Goal: Check status: Check status

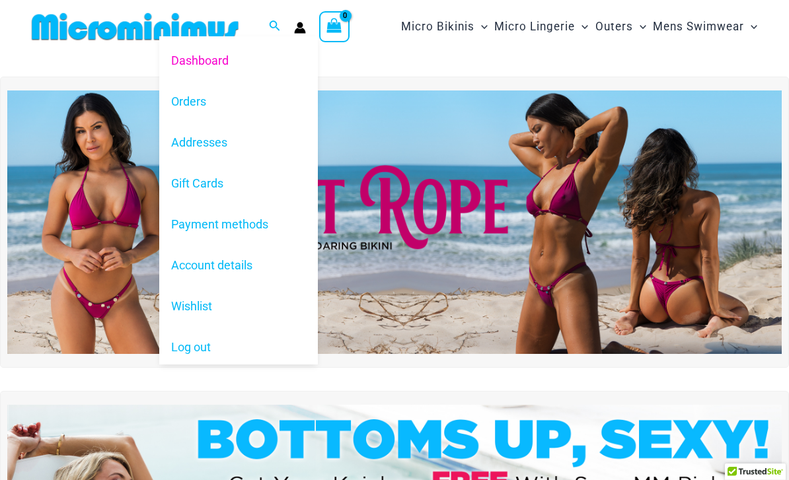
click at [205, 59] on link "Dashboard" at bounding box center [238, 60] width 159 height 41
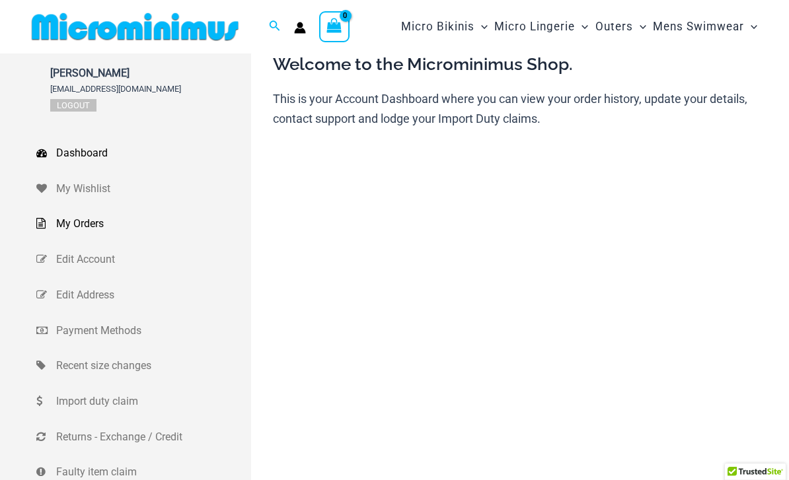
click at [87, 227] on span "My Orders" at bounding box center [152, 224] width 192 height 20
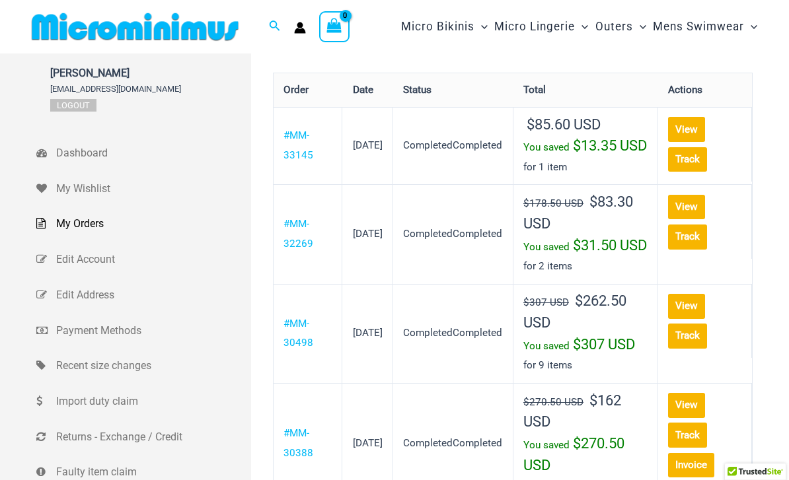
click at [236, 229] on span "My Orders" at bounding box center [152, 224] width 192 height 20
click at [668, 158] on link "Track" at bounding box center [687, 159] width 39 height 24
click at [669, 132] on link "View" at bounding box center [686, 129] width 37 height 24
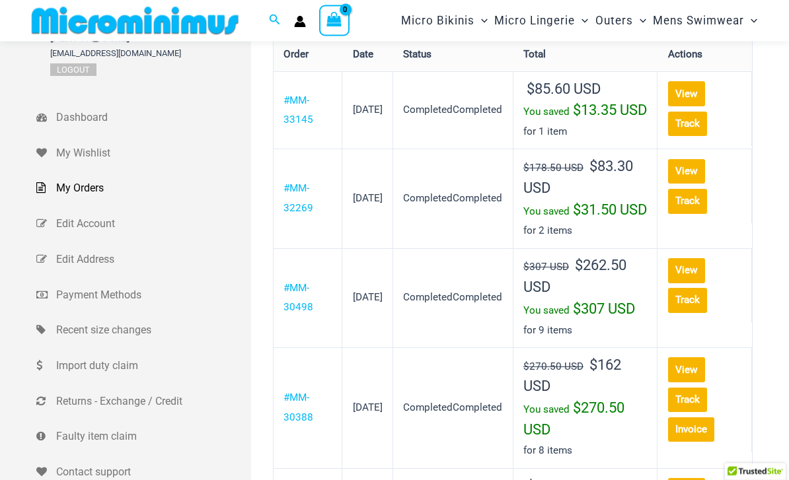
scroll to position [24, 0]
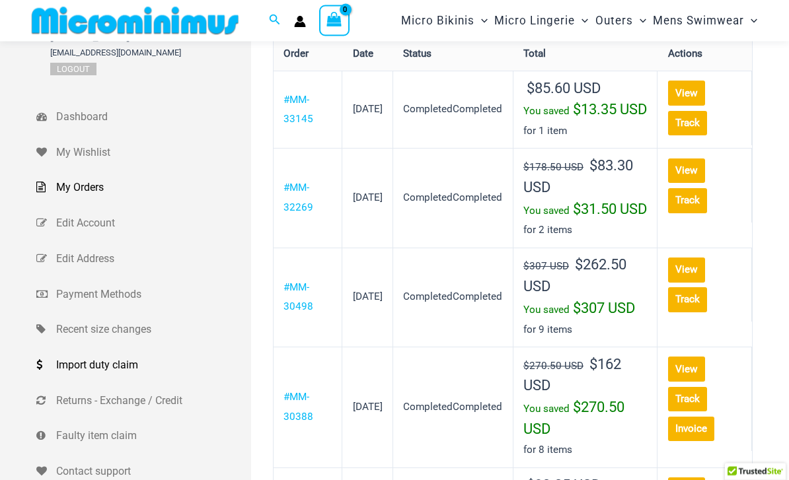
click at [111, 362] on span "Import duty claim" at bounding box center [152, 366] width 192 height 20
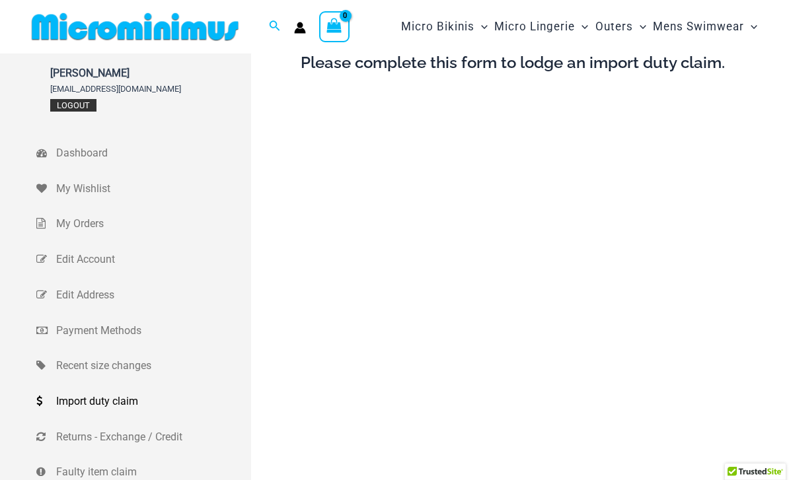
click at [73, 107] on link "Logout" at bounding box center [73, 105] width 46 height 13
